Goal: Check status: Check status

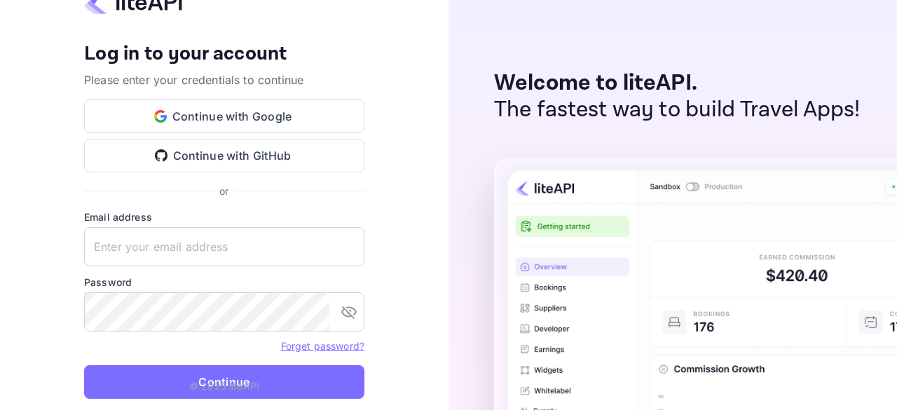
type input "[EMAIL_ADDRESS][DOMAIN_NAME]"
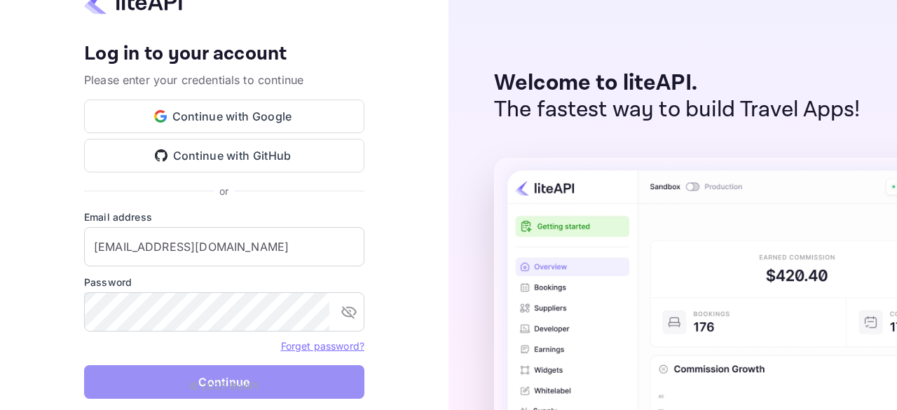
click at [184, 378] on button "Continue" at bounding box center [224, 382] width 280 height 34
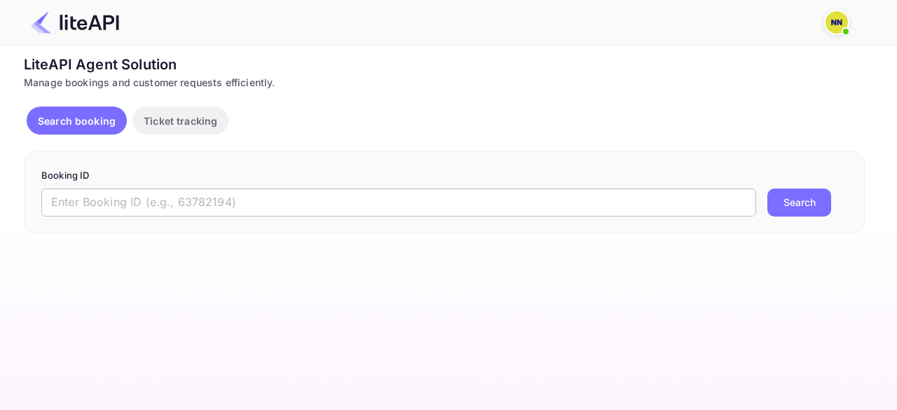
click at [100, 198] on input "text" at bounding box center [398, 203] width 715 height 28
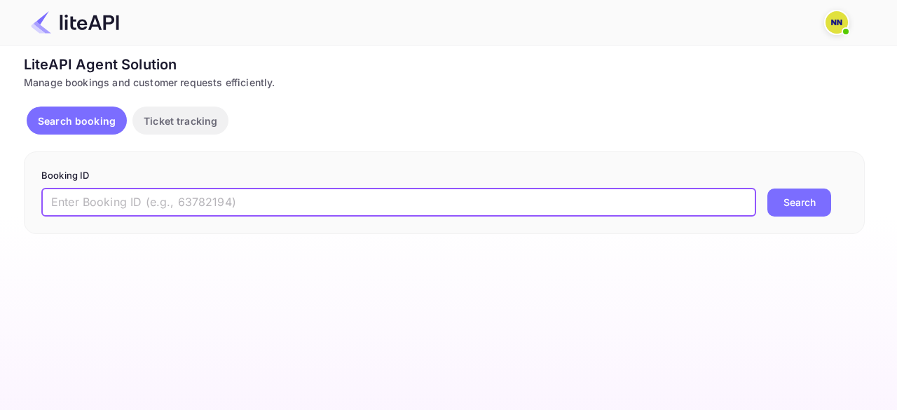
paste input "9058207"
type input "9058207"
click at [768, 189] on button "Search" at bounding box center [800, 203] width 64 height 28
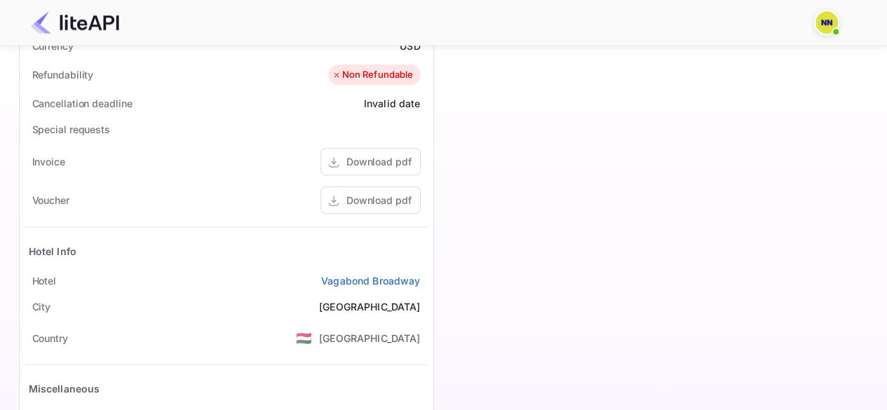
scroll to position [631, 0]
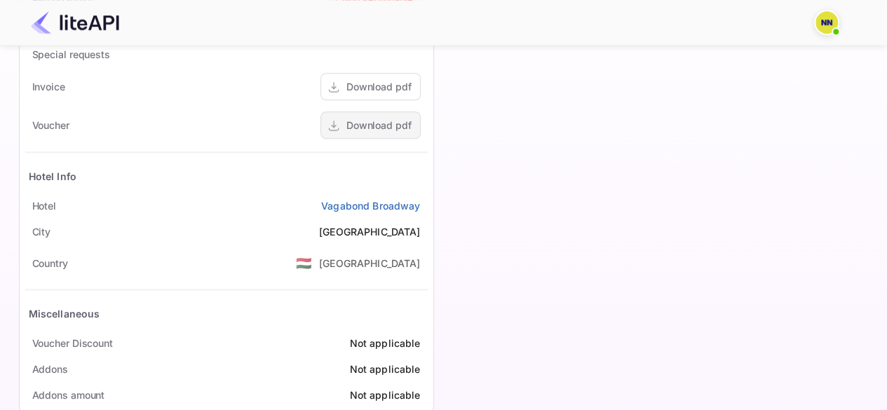
click at [379, 124] on div "Download pdf" at bounding box center [378, 125] width 65 height 15
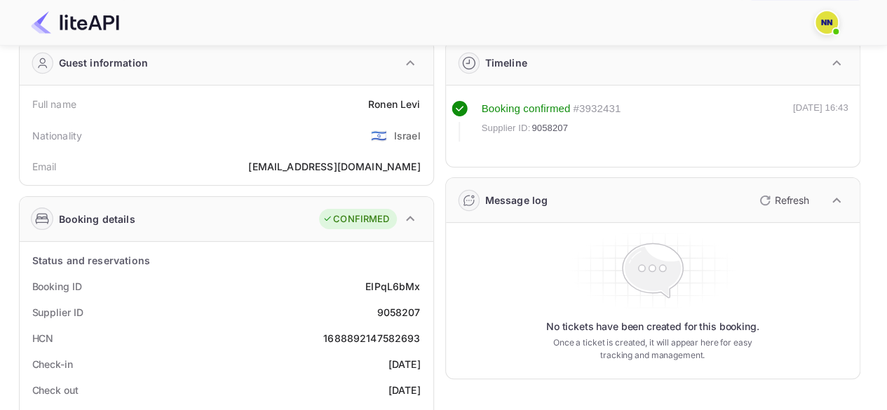
scroll to position [0, 0]
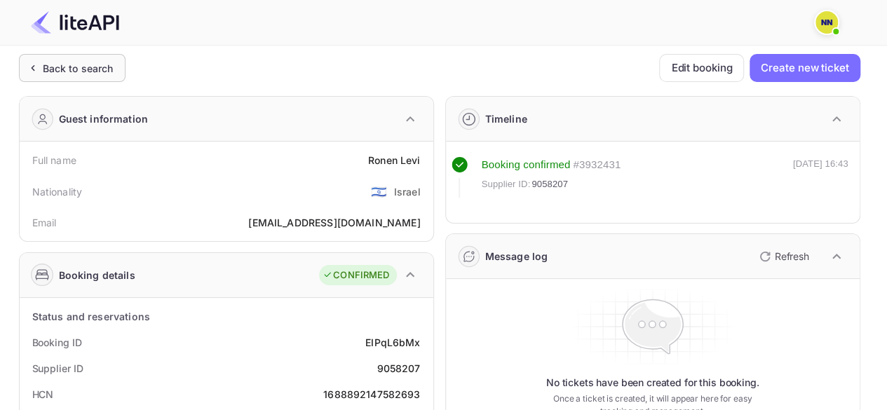
click at [46, 65] on div "Back to search" at bounding box center [78, 68] width 71 height 15
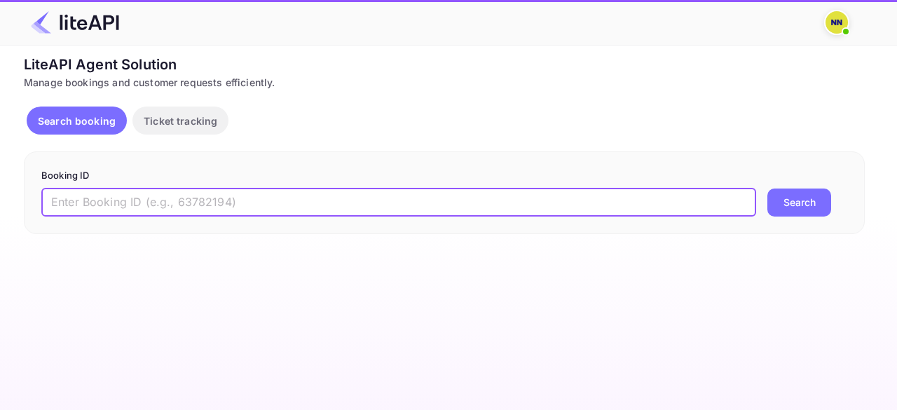
click at [89, 198] on input "text" at bounding box center [398, 203] width 715 height 28
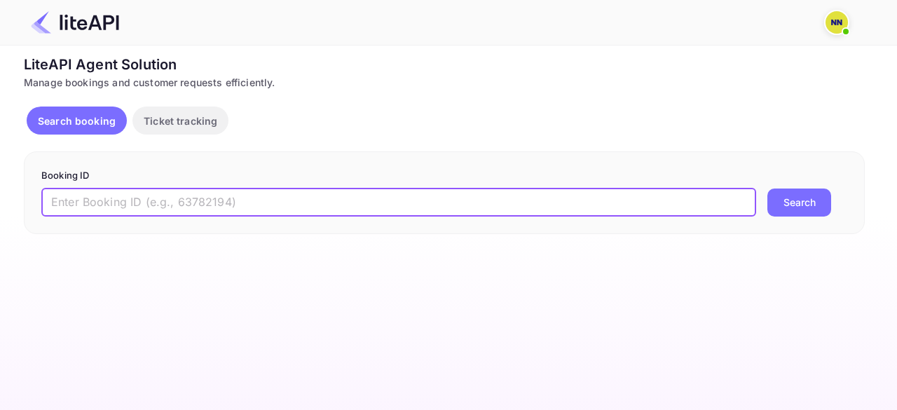
paste input "8703147"
type input "8703147"
click at [768, 189] on button "Search" at bounding box center [800, 203] width 64 height 28
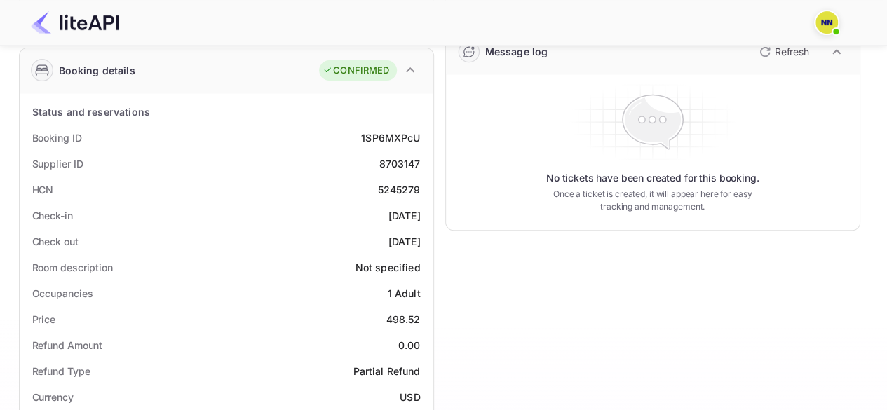
scroll to position [210, 0]
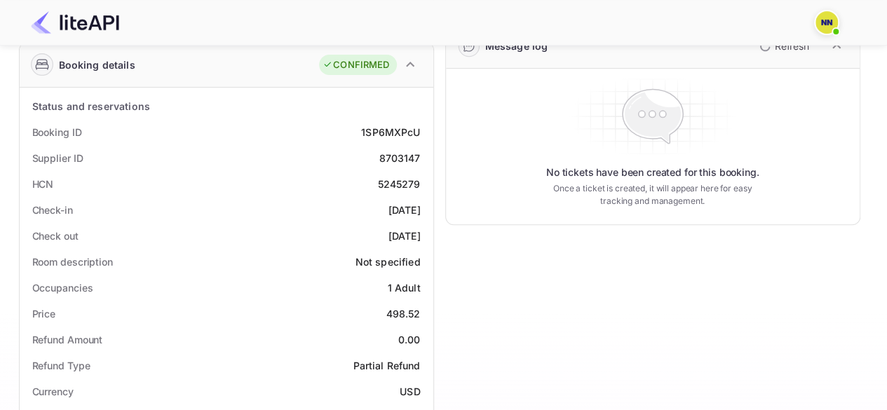
click at [400, 183] on div "5245279" at bounding box center [398, 184] width 43 height 15
copy div "5245279"
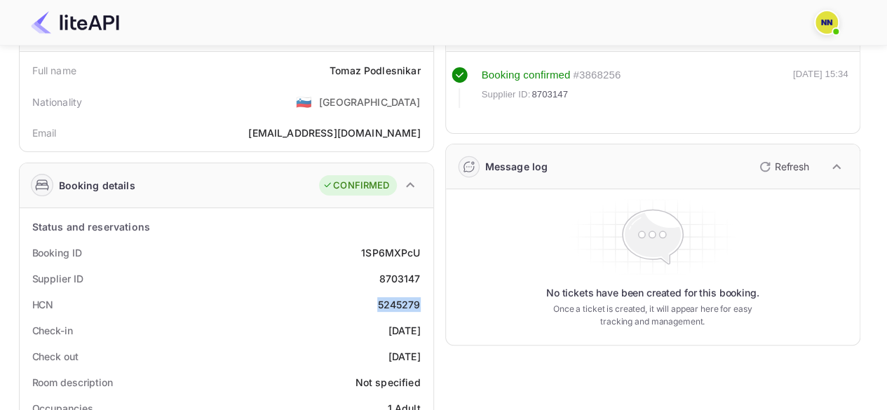
scroll to position [0, 0]
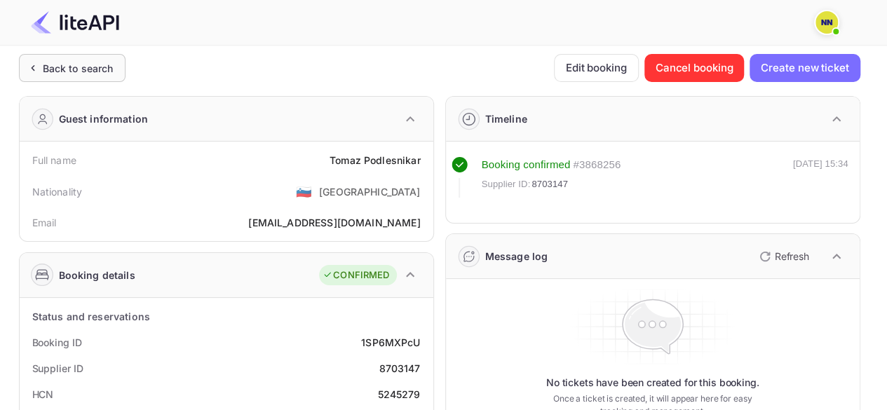
click at [113, 64] on div "Back to search" at bounding box center [72, 68] width 107 height 28
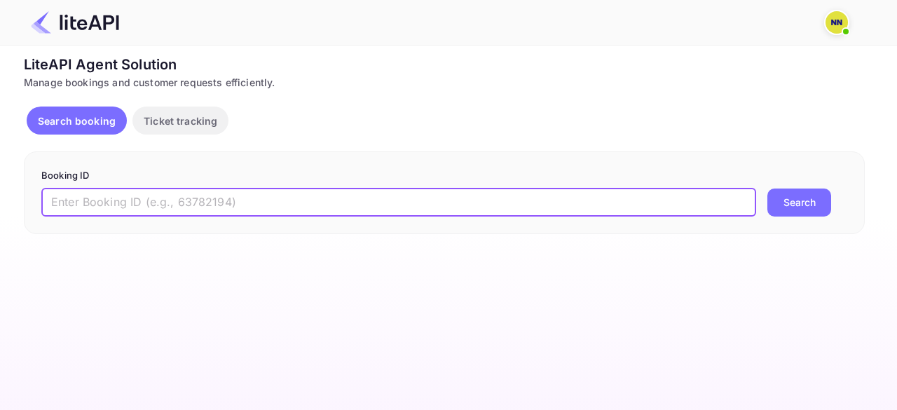
click at [128, 192] on input "text" at bounding box center [398, 203] width 715 height 28
paste input "8896031"
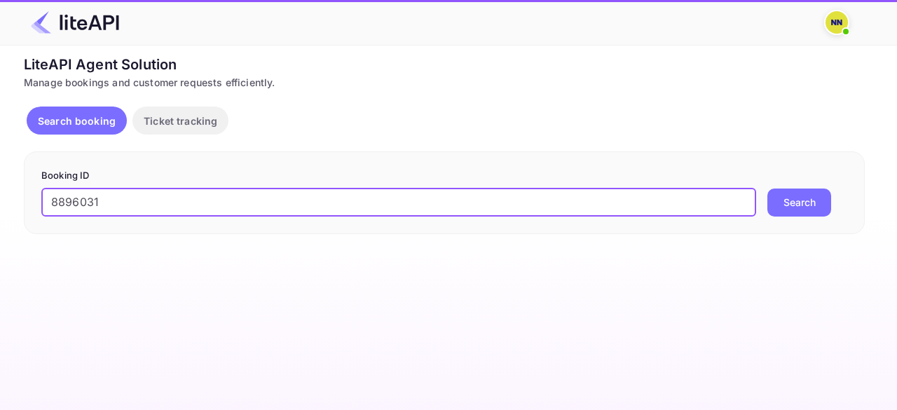
type input "8896031"
click at [768, 189] on button "Search" at bounding box center [800, 203] width 64 height 28
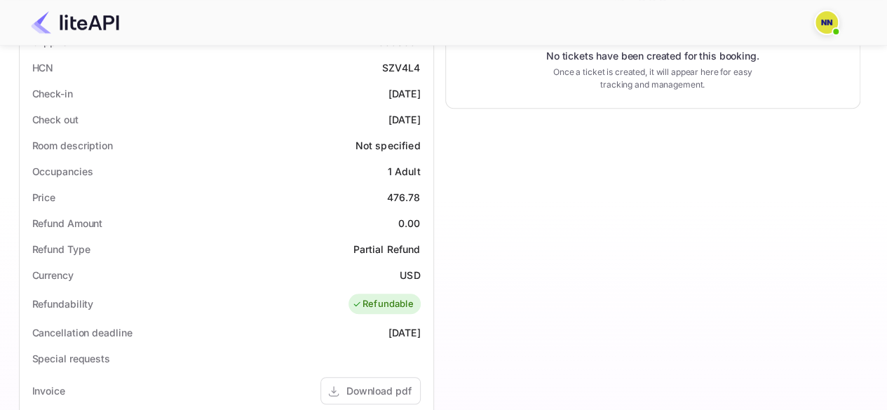
scroll to position [238, 0]
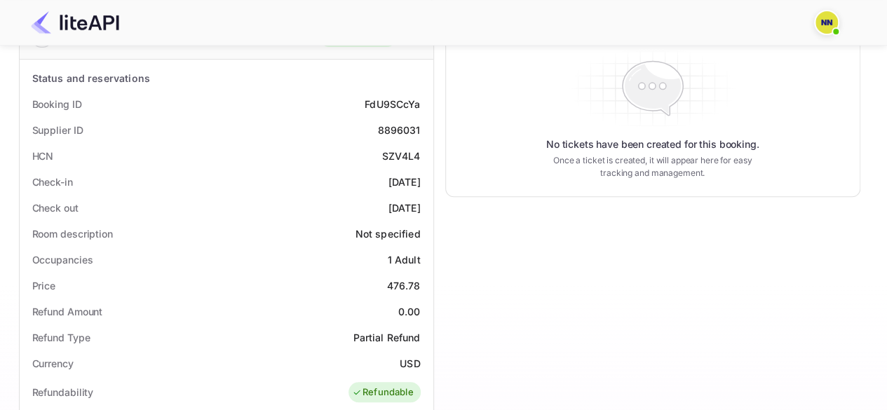
click at [397, 127] on div "8896031" at bounding box center [398, 130] width 43 height 15
click at [400, 152] on div "SZV4L4" at bounding box center [401, 156] width 39 height 15
copy div "SZV4L4"
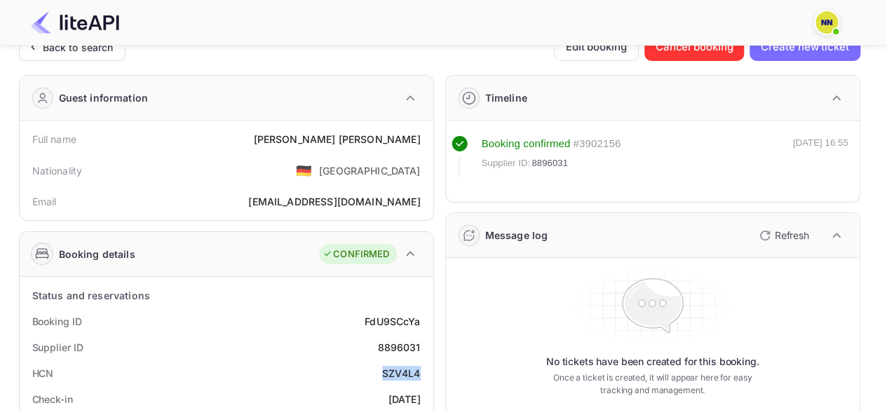
scroll to position [0, 0]
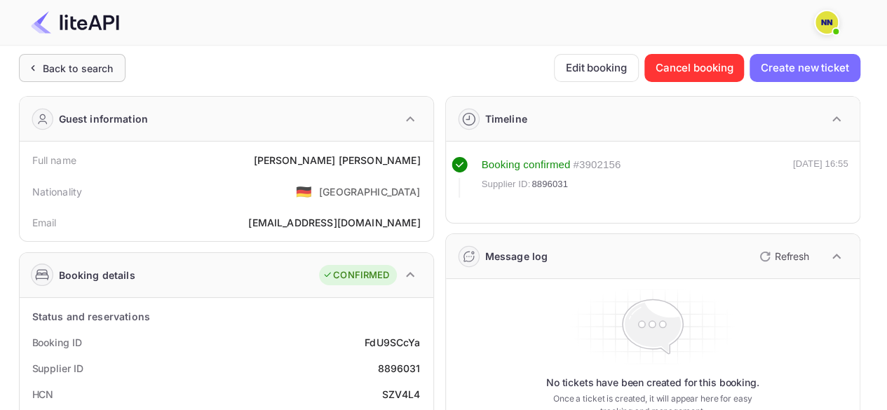
click at [79, 71] on div "Back to search" at bounding box center [78, 68] width 71 height 15
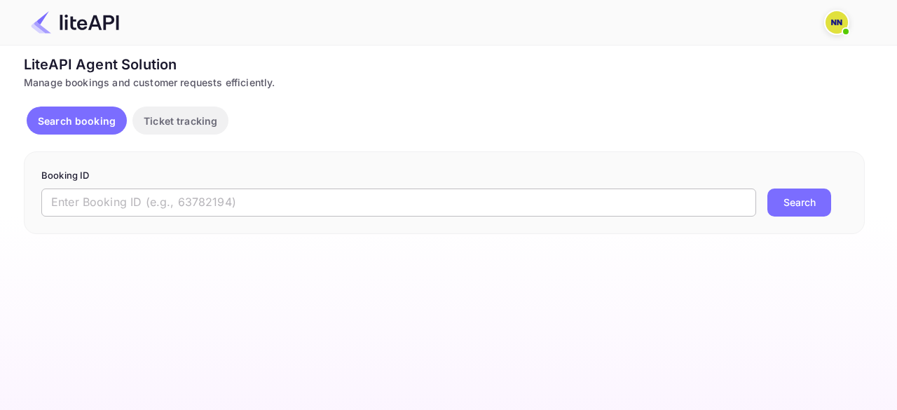
click at [151, 201] on input "text" at bounding box center [398, 203] width 715 height 28
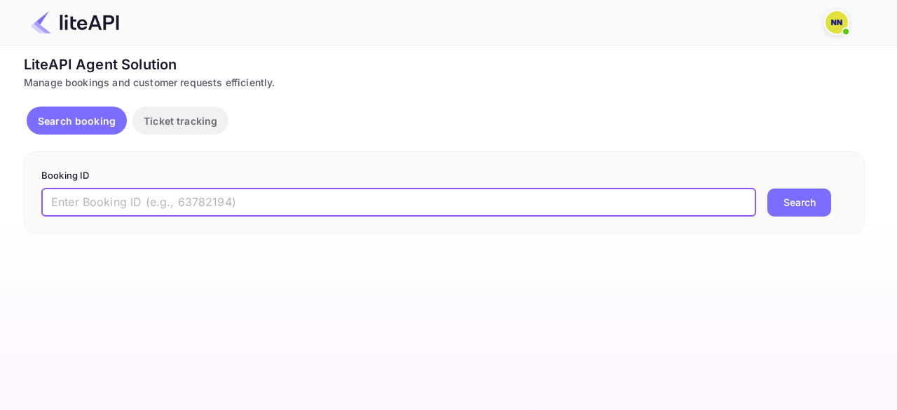
paste input "8842410"
type input "8842410"
click at [768, 189] on button "Search" at bounding box center [800, 203] width 64 height 28
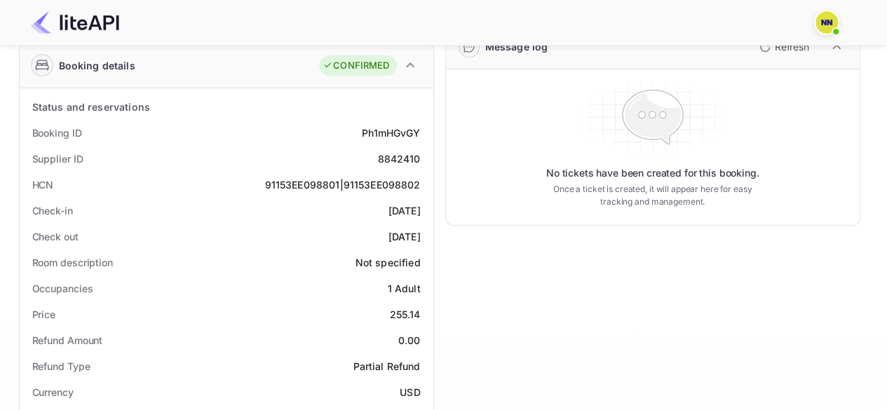
scroll to position [210, 0]
click at [321, 186] on div "91153EE098801|91153EE098802" at bounding box center [342, 184] width 156 height 15
copy div "91153EE098801|91153EE098802"
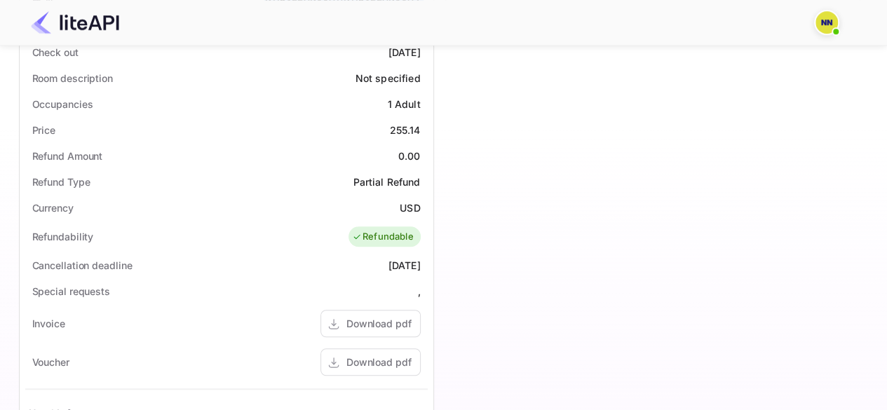
scroll to position [308, 0]
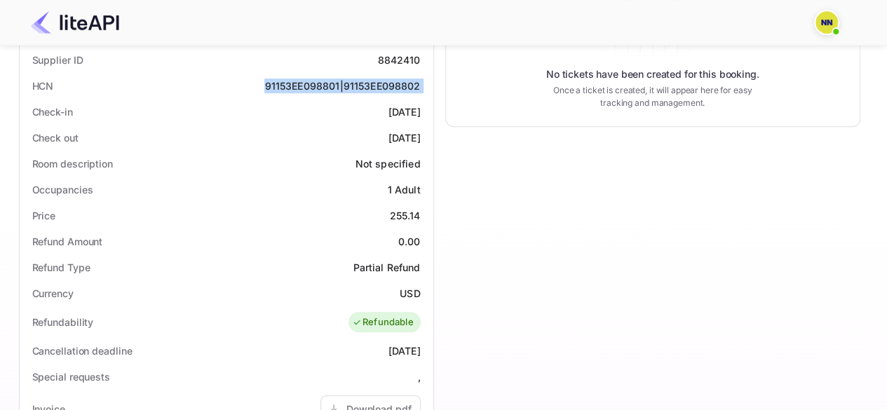
copy div "91153EE098801|91153EE098802"
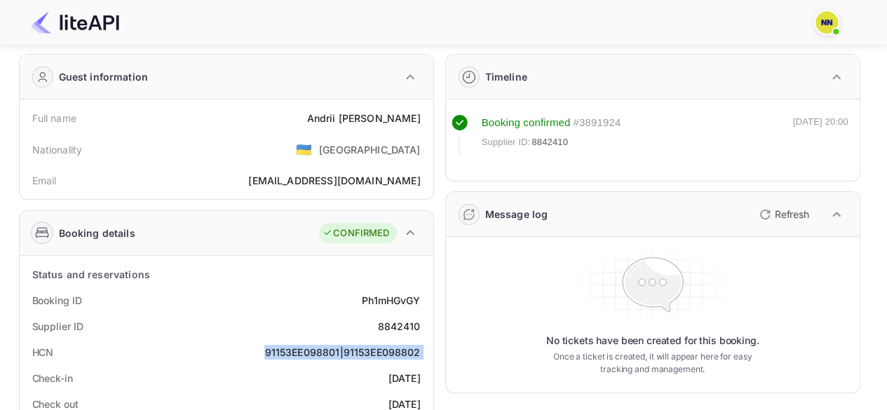
scroll to position [0, 0]
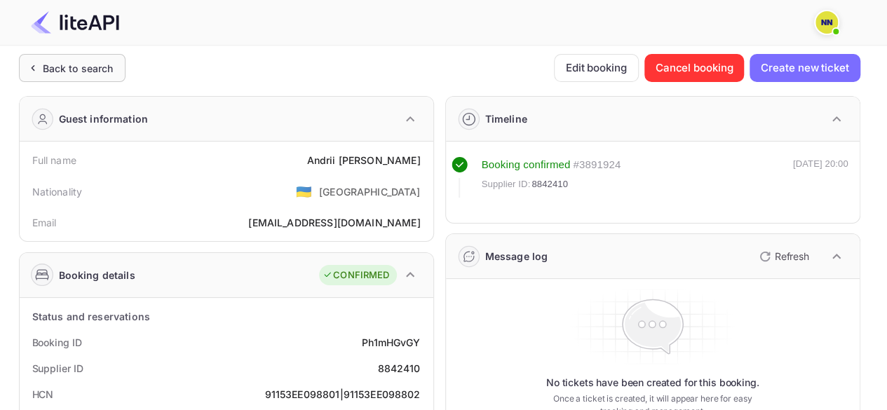
click at [77, 67] on div "Back to search" at bounding box center [78, 68] width 71 height 15
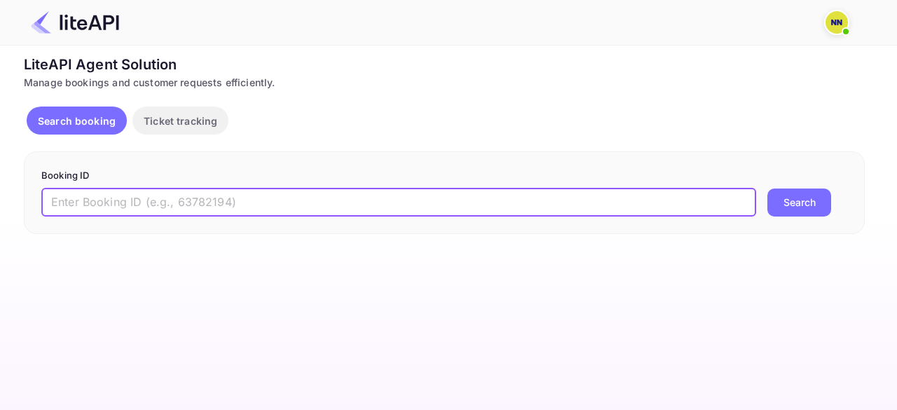
drag, startPoint x: 98, startPoint y: 205, endPoint x: 372, endPoint y: 192, distance: 273.7
click at [98, 205] on input "text" at bounding box center [398, 203] width 715 height 28
paste input "8763744"
type input "8763744"
click at [768, 189] on button "Search" at bounding box center [800, 203] width 64 height 28
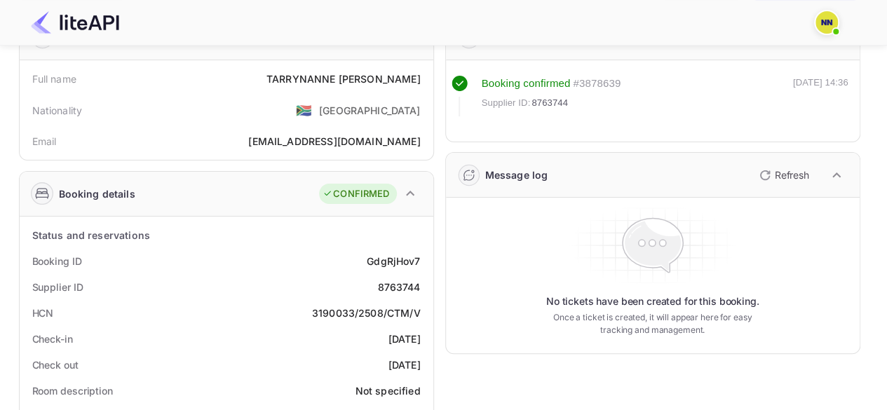
scroll to position [168, 0]
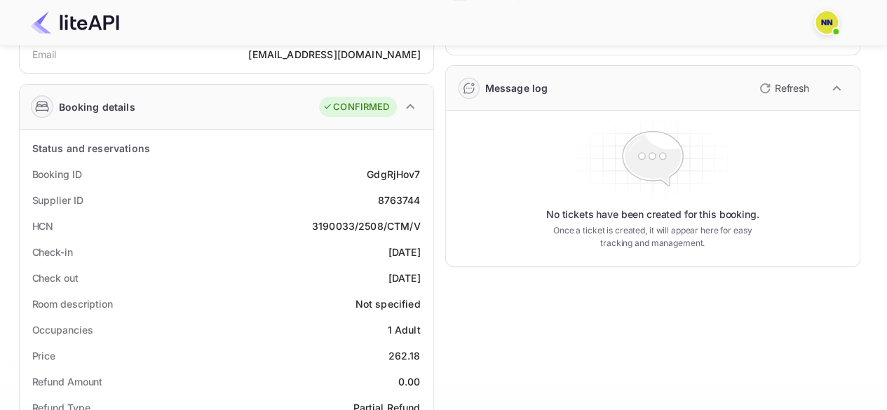
click at [388, 230] on div "3190033/2508/CTM/V" at bounding box center [366, 226] width 109 height 15
copy div "3190033/2508/CTM/V"
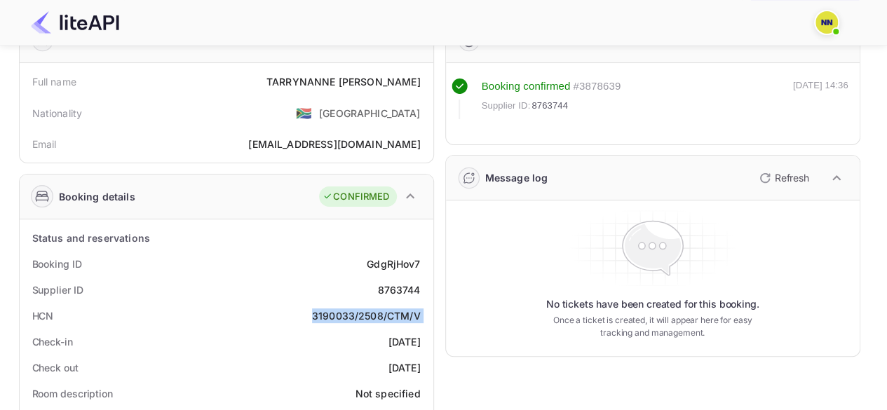
scroll to position [0, 0]
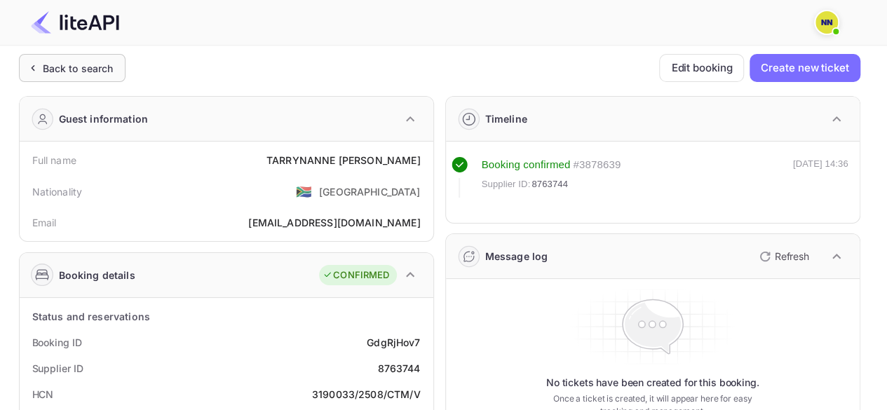
click at [50, 57] on div "Back to search" at bounding box center [72, 68] width 107 height 28
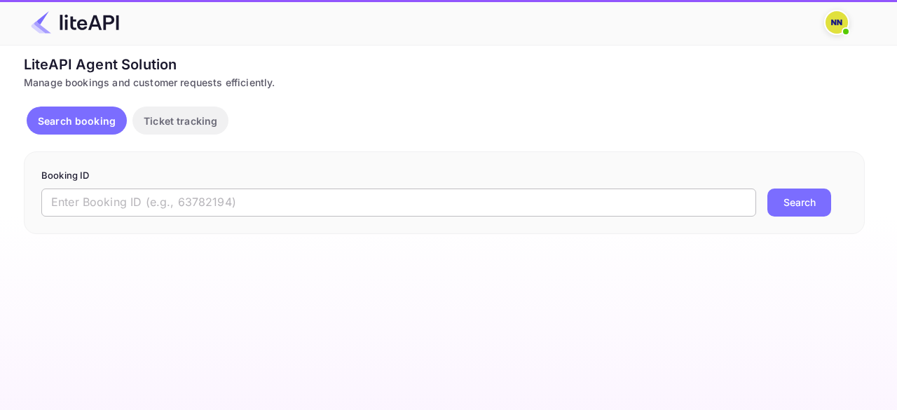
click at [132, 200] on input "text" at bounding box center [398, 203] width 715 height 28
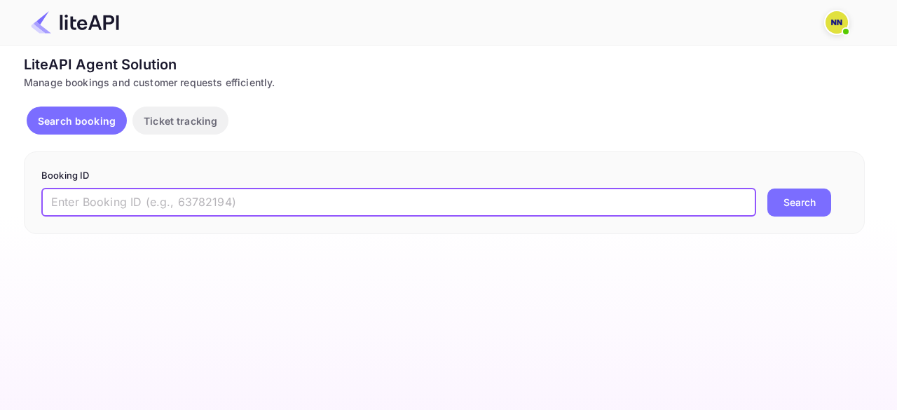
paste input "8783397"
type input "8783397"
click at [768, 189] on button "Search" at bounding box center [800, 203] width 64 height 28
